Goal: Task Accomplishment & Management: Manage account settings

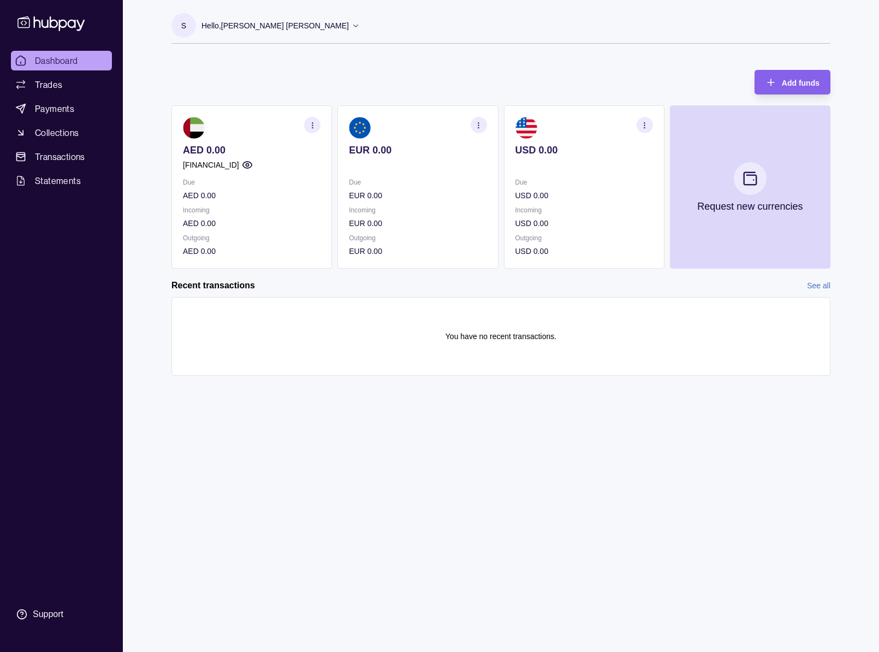
click at [56, 60] on span "Dashboard" at bounding box center [56, 60] width 43 height 13
click at [63, 106] on span "Payments" at bounding box center [54, 108] width 39 height 13
click at [62, 78] on link "Trades" at bounding box center [61, 85] width 101 height 20
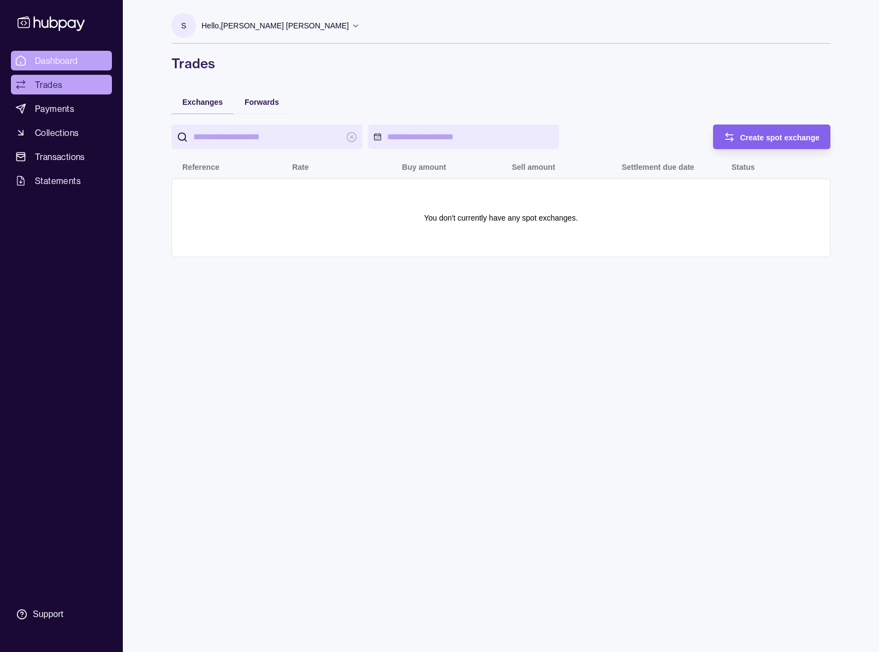
click at [71, 61] on span "Dashboard" at bounding box center [56, 60] width 43 height 13
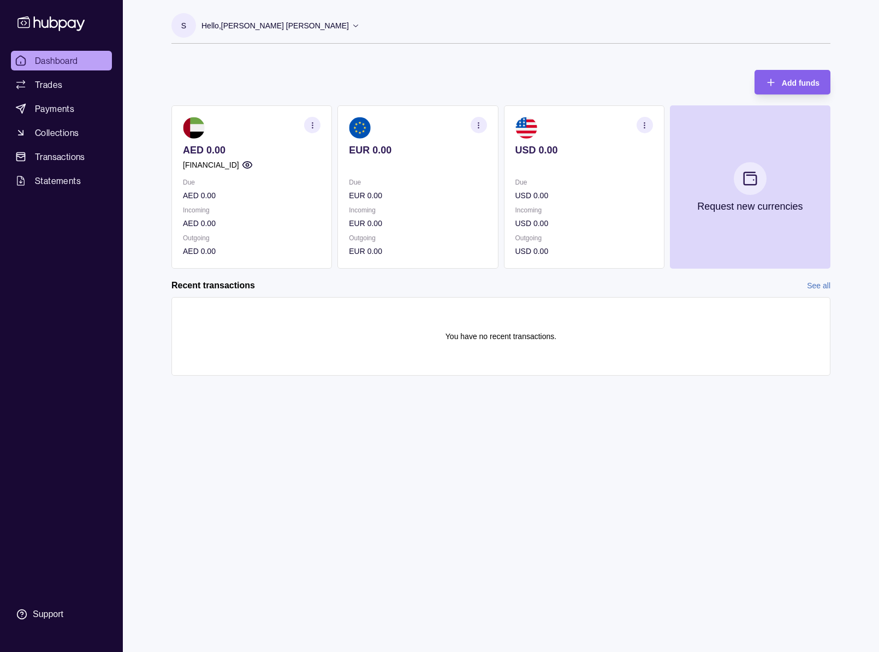
click at [257, 32] on div "Hello, Steffi Melita Fernandes" at bounding box center [281, 25] width 158 height 23
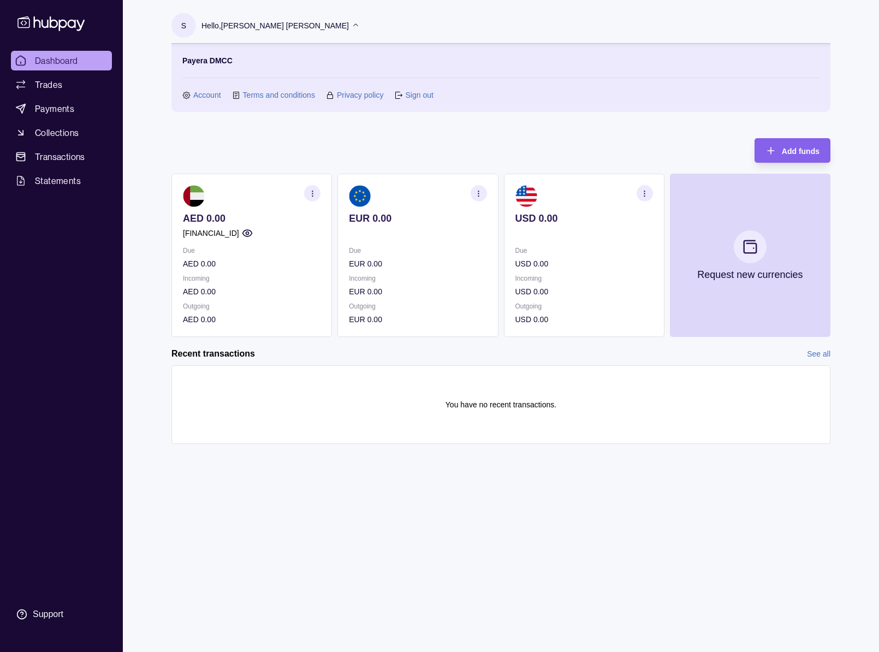
click at [204, 97] on link "Account" at bounding box center [207, 95] width 28 height 12
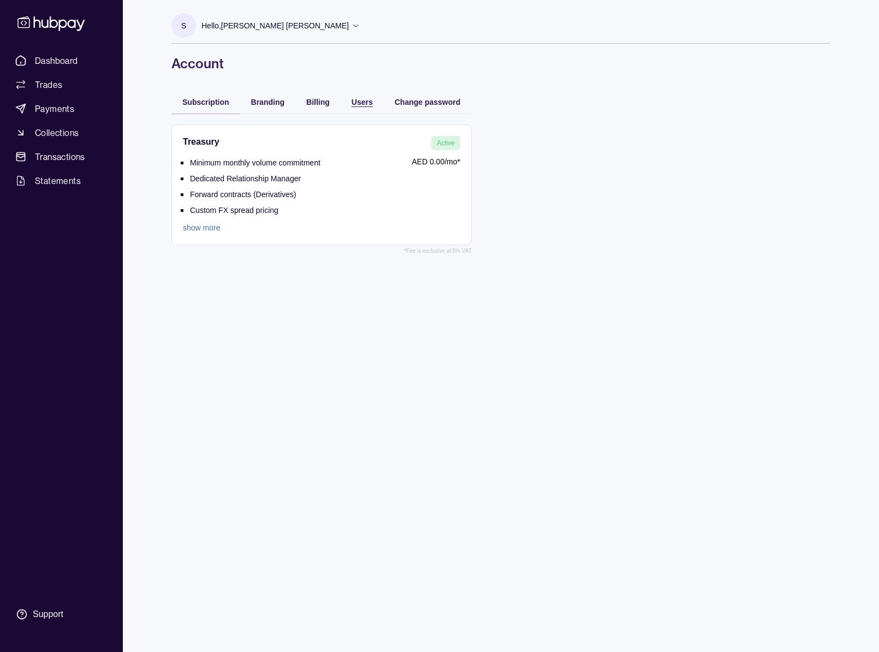
click at [364, 103] on span "Users" at bounding box center [362, 102] width 21 height 9
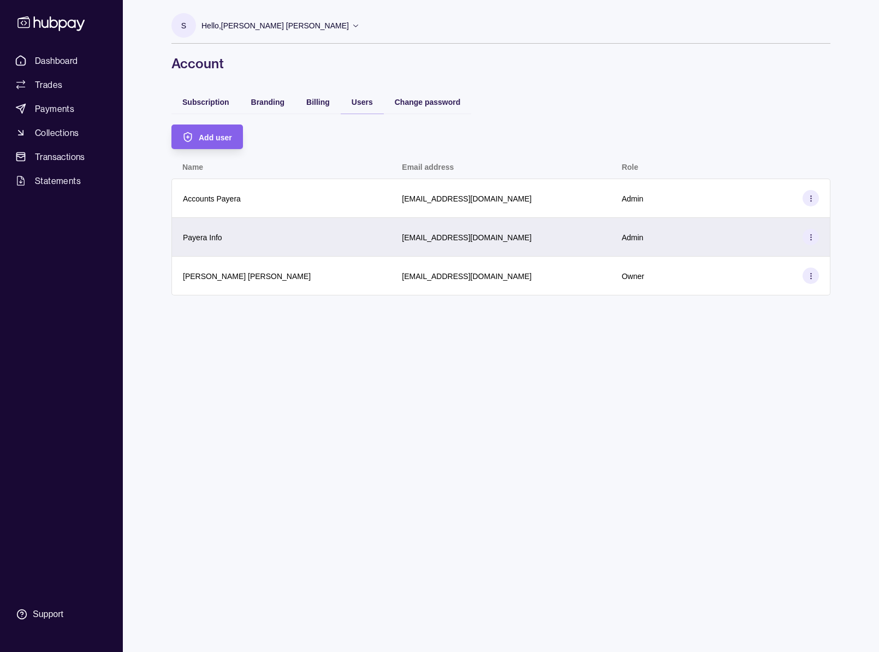
click at [807, 241] on section at bounding box center [811, 237] width 16 height 16
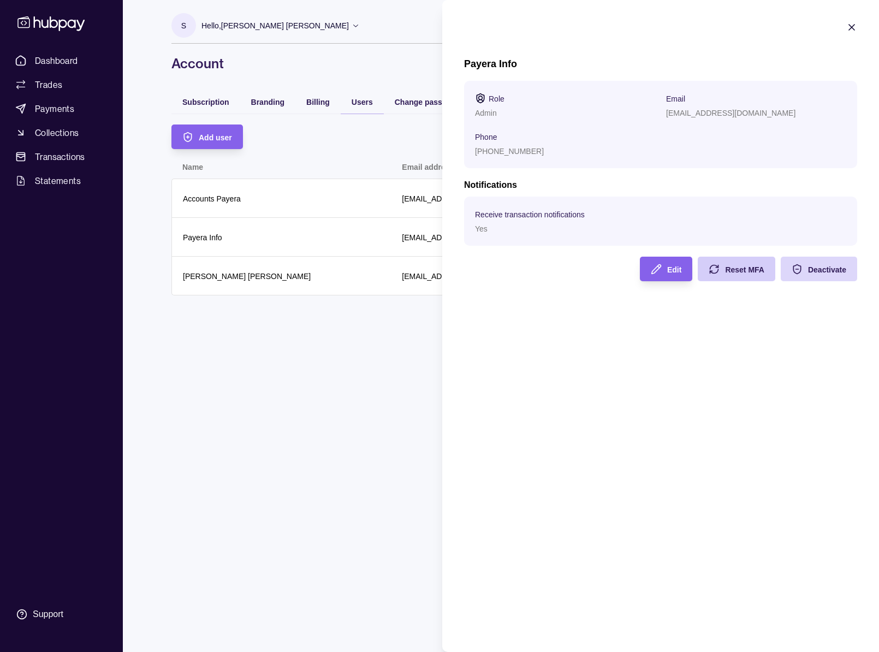
click at [761, 264] on div "Reset MFA" at bounding box center [744, 269] width 39 height 13
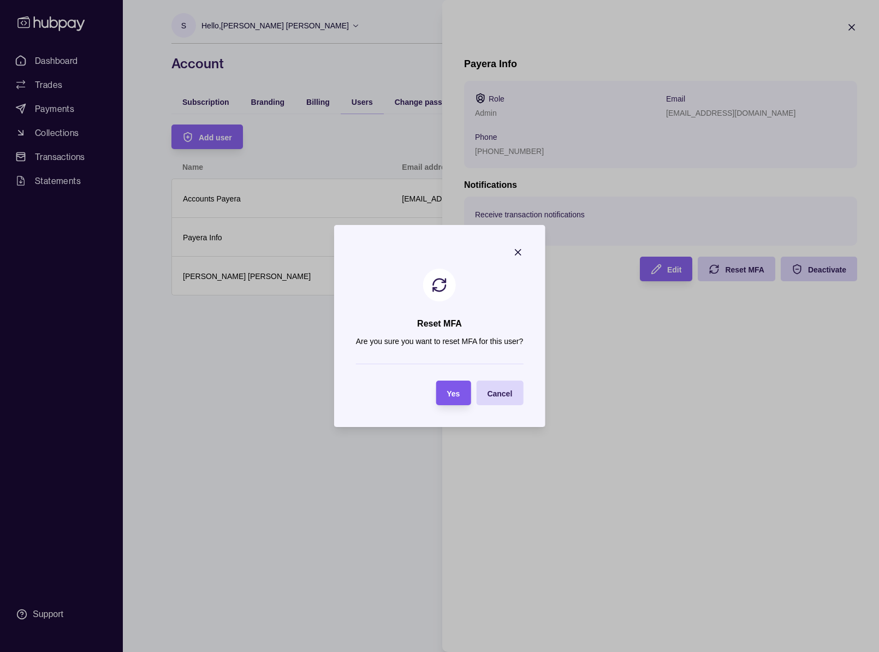
click at [443, 390] on div "Yes" at bounding box center [444, 393] width 29 height 25
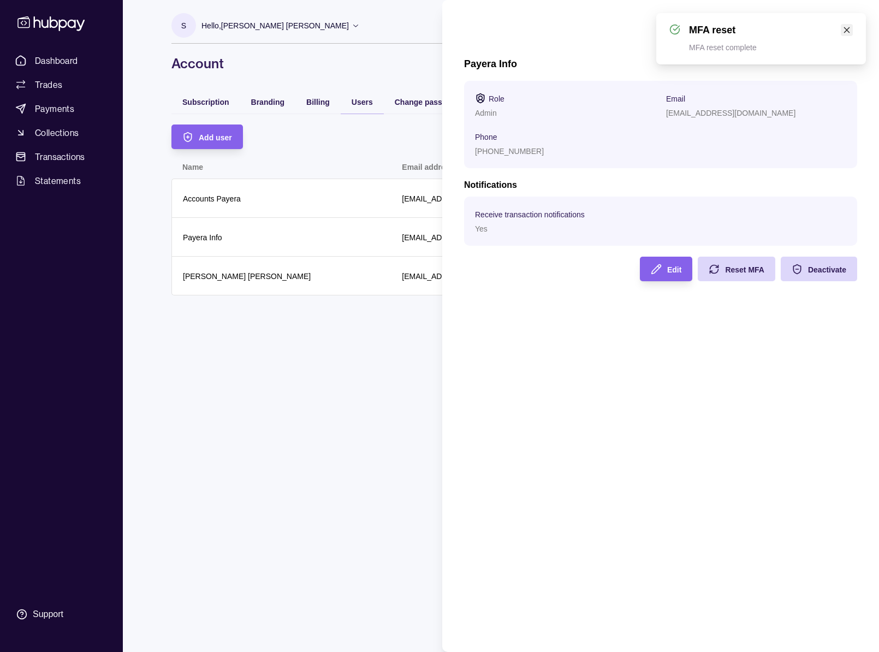
click at [844, 33] on icon "close" at bounding box center [847, 30] width 8 height 8
click at [845, 30] on section "Payera Info Role Admin Email info@payera.io Phone +971501543028 Notifications R…" at bounding box center [660, 151] width 437 height 303
click at [847, 29] on icon "button" at bounding box center [851, 27] width 11 height 11
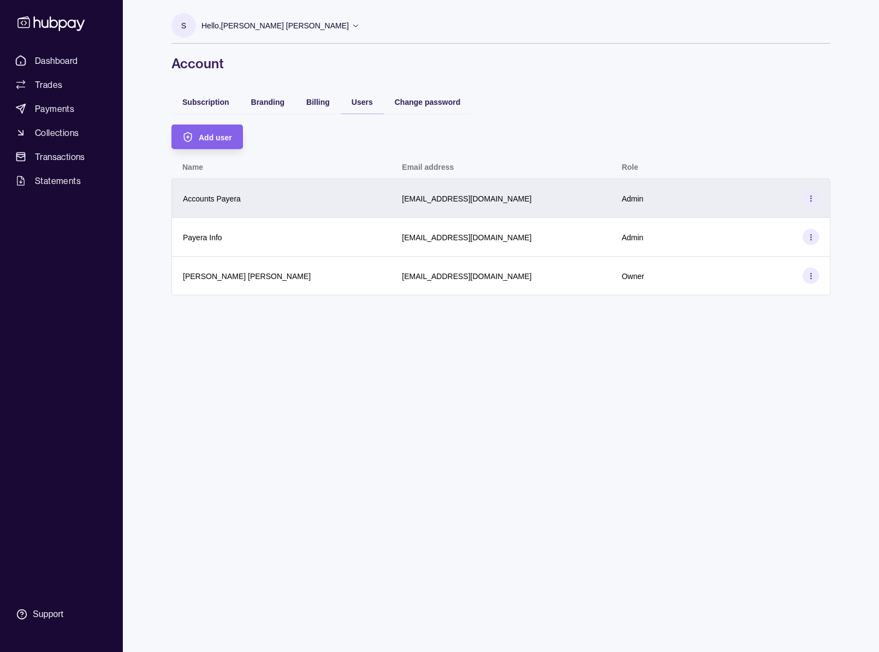
click at [803, 205] on div at bounding box center [811, 198] width 16 height 16
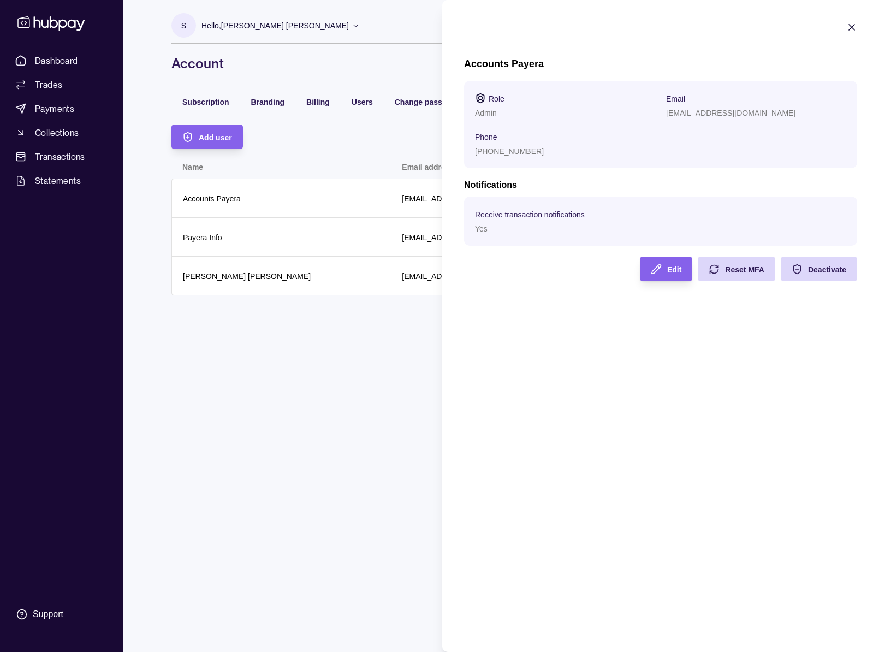
click at [854, 28] on icon "button" at bounding box center [851, 27] width 5 height 5
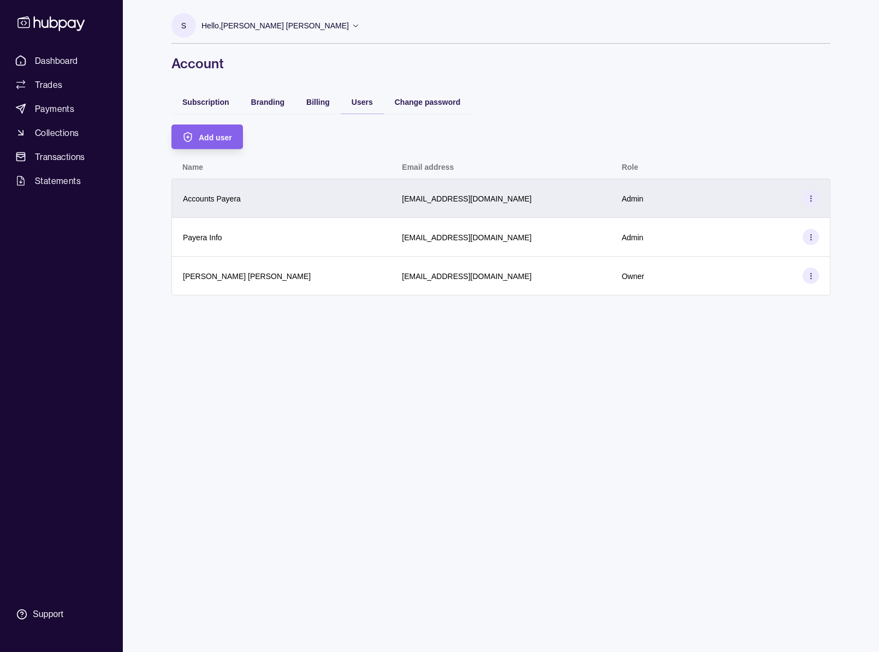
click at [809, 203] on section at bounding box center [811, 198] width 16 height 16
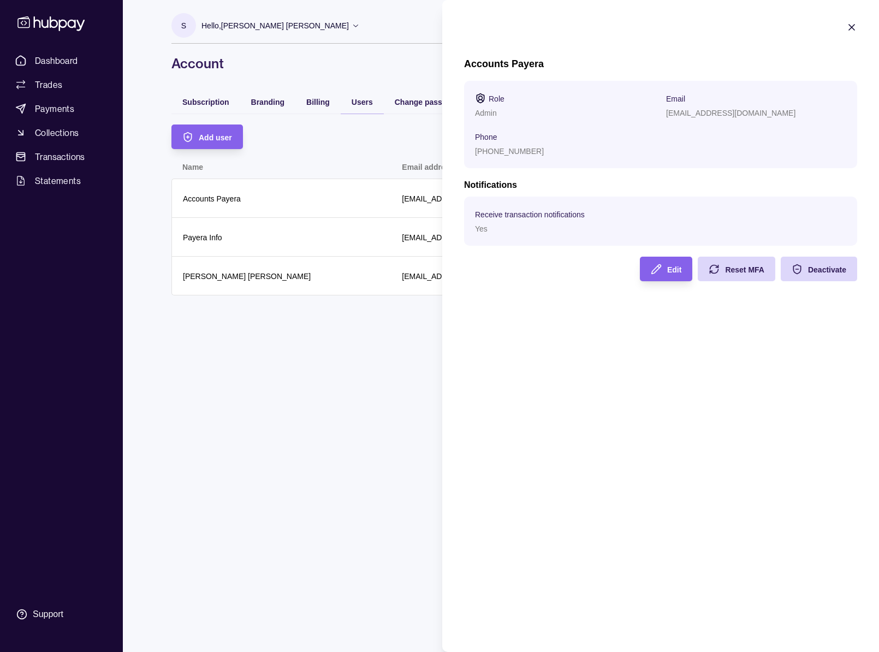
click at [853, 25] on icon "button" at bounding box center [851, 27] width 5 height 5
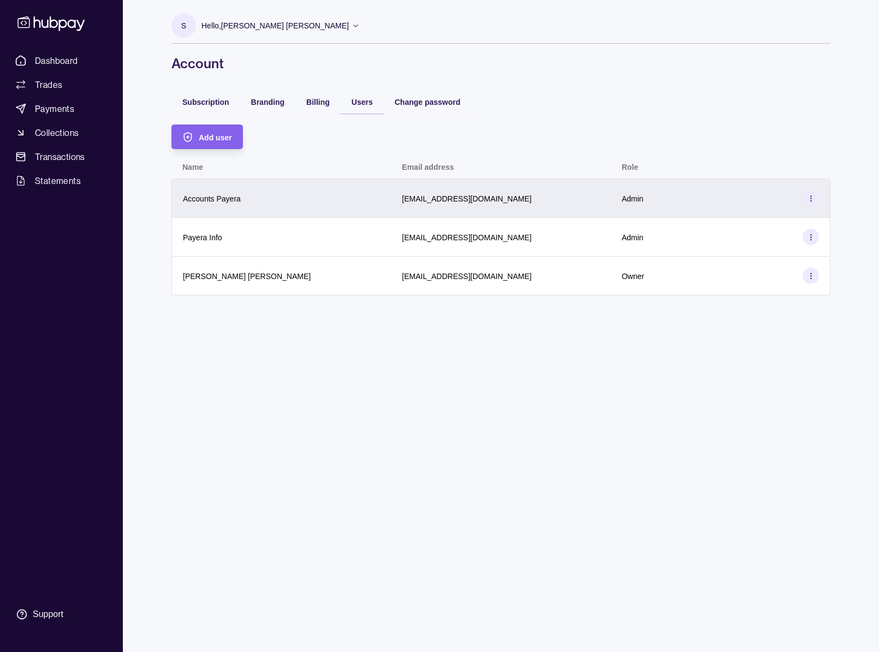
click at [812, 200] on icon at bounding box center [811, 198] width 8 height 8
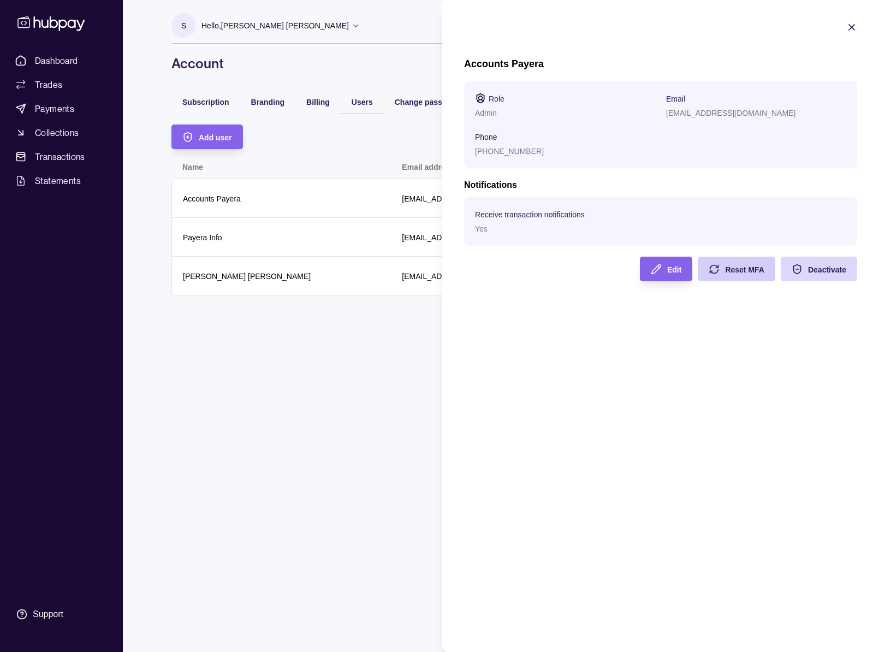
click at [732, 270] on span "Reset MFA" at bounding box center [744, 269] width 39 height 9
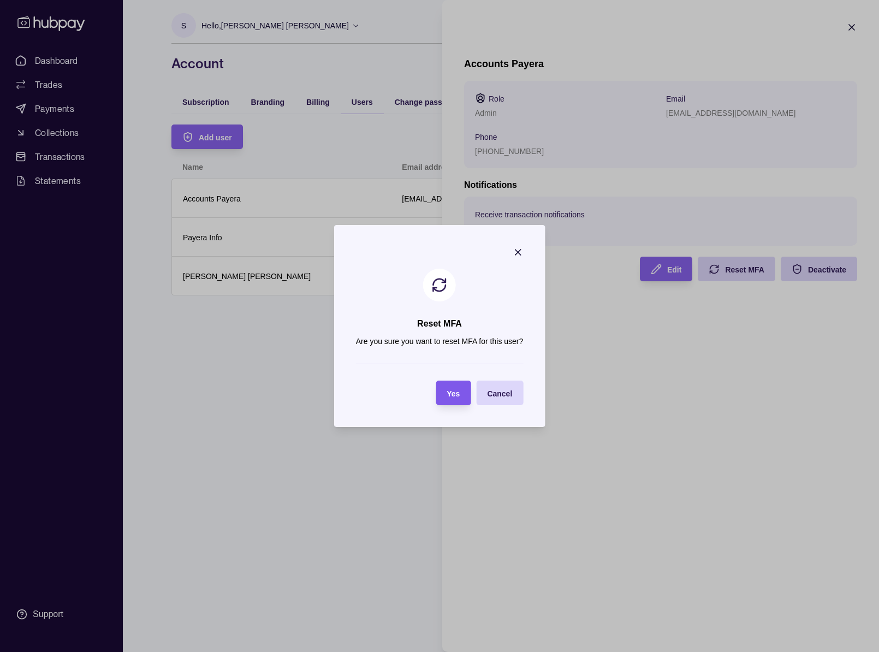
click at [451, 401] on div "Yes" at bounding box center [444, 393] width 29 height 25
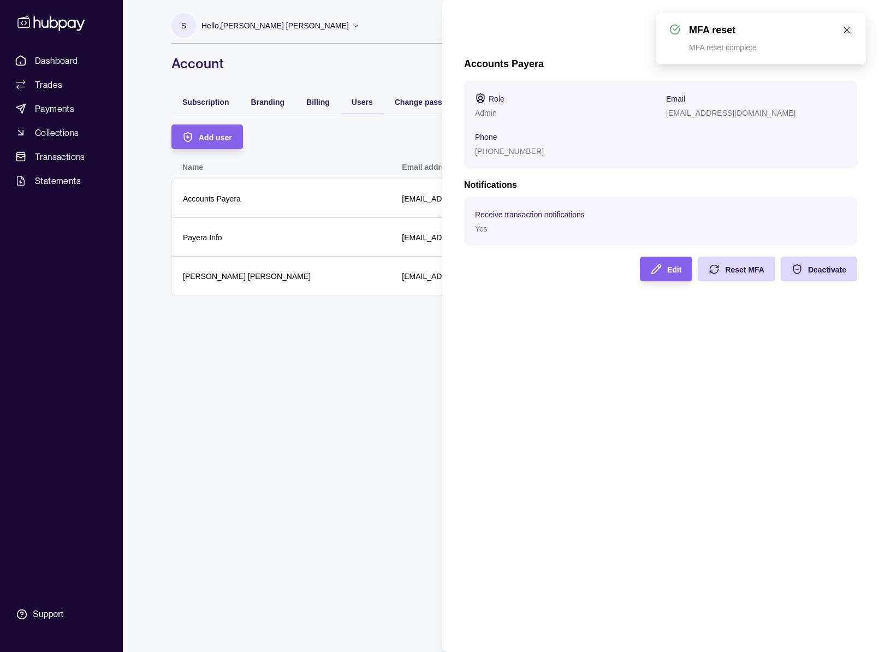
click at [842, 28] on link "Close" at bounding box center [847, 30] width 12 height 12
click at [847, 29] on icon "button" at bounding box center [851, 27] width 11 height 11
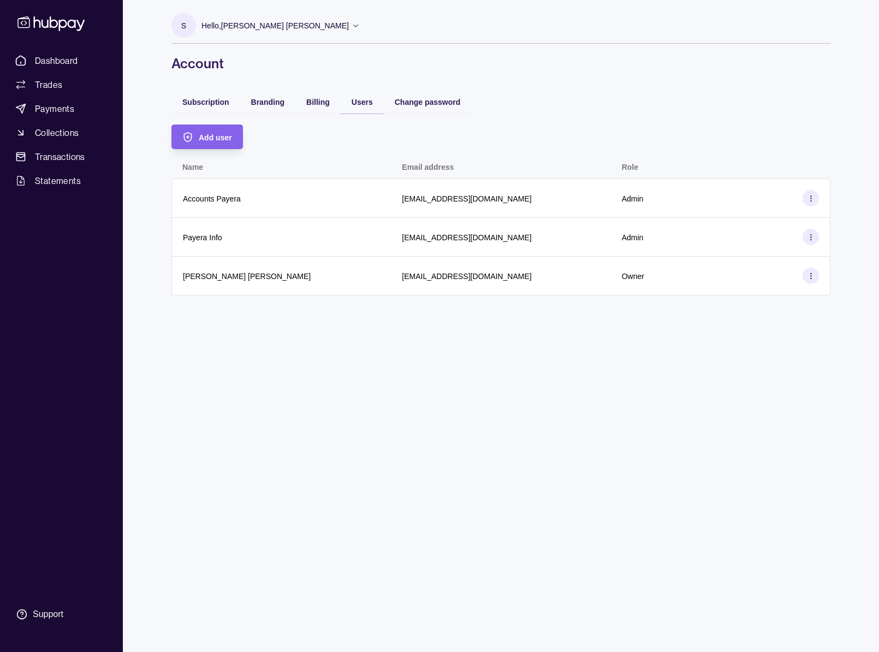
click at [493, 358] on div "S Hello, Steffi Melita Fernandes Payera DMCC Account Terms and conditions Priva…" at bounding box center [501, 326] width 703 height 652
click at [784, 388] on div "S Hello, Steffi Melita Fernandes Payera DMCC Account Terms and conditions Priva…" at bounding box center [501, 326] width 703 height 652
click at [98, 62] on link "Dashboard" at bounding box center [61, 61] width 101 height 20
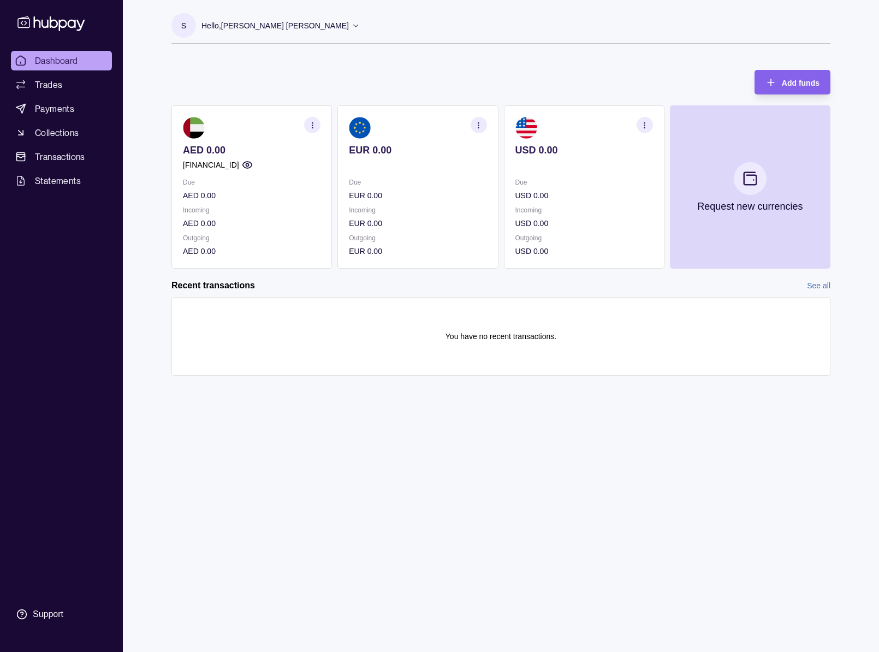
click at [454, 71] on div "Add funds AED 0.00 AE950960000536060003019 Due AED 0.00 Incoming AED 0.00 Outgo…" at bounding box center [500, 164] width 659 height 210
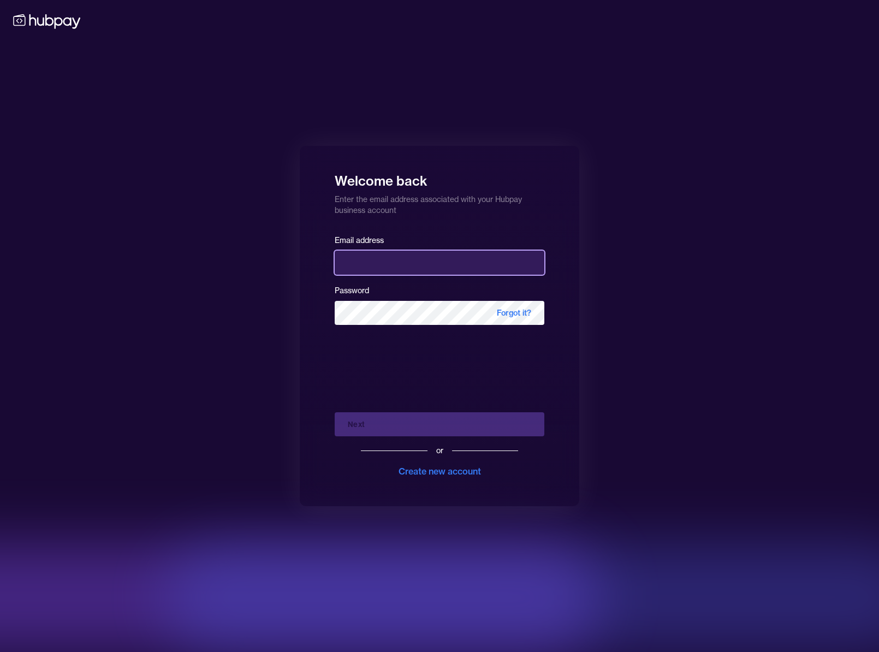
click at [407, 269] on input "email" at bounding box center [440, 263] width 210 height 24
click at [717, 149] on div "Welcome back Enter the email address associated with your Hubpay business accou…" at bounding box center [439, 326] width 879 height 652
